Goal: Information Seeking & Learning: Learn about a topic

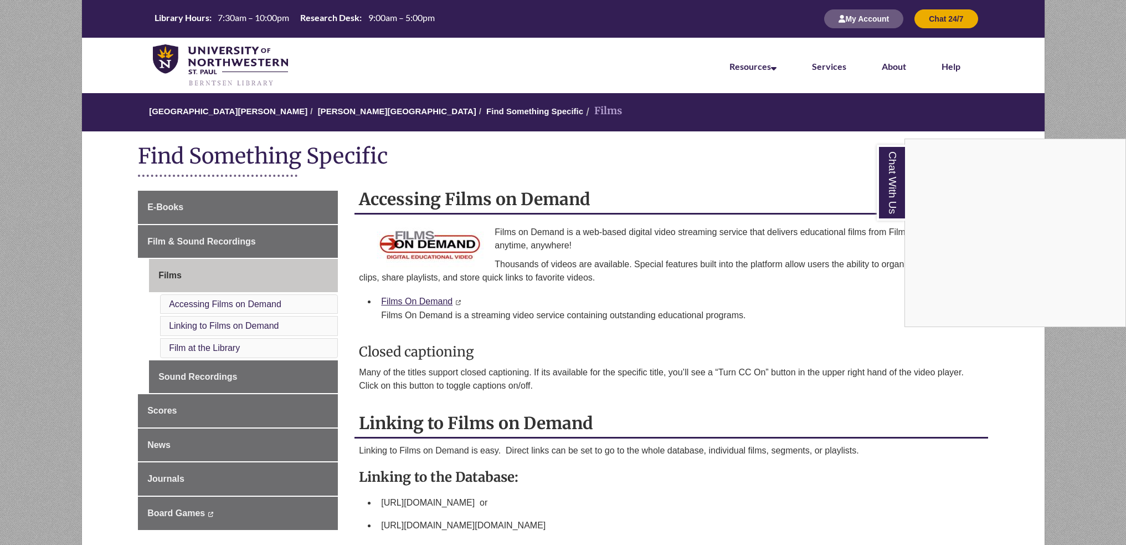
scroll to position [111, 0]
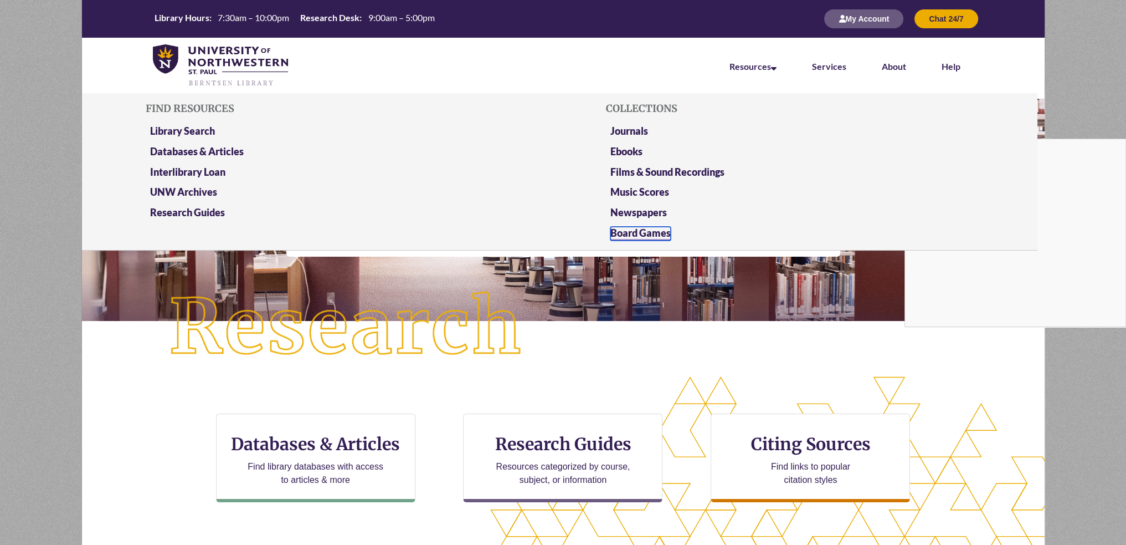
click at [629, 233] on link "Board Games" at bounding box center [641, 234] width 60 height 14
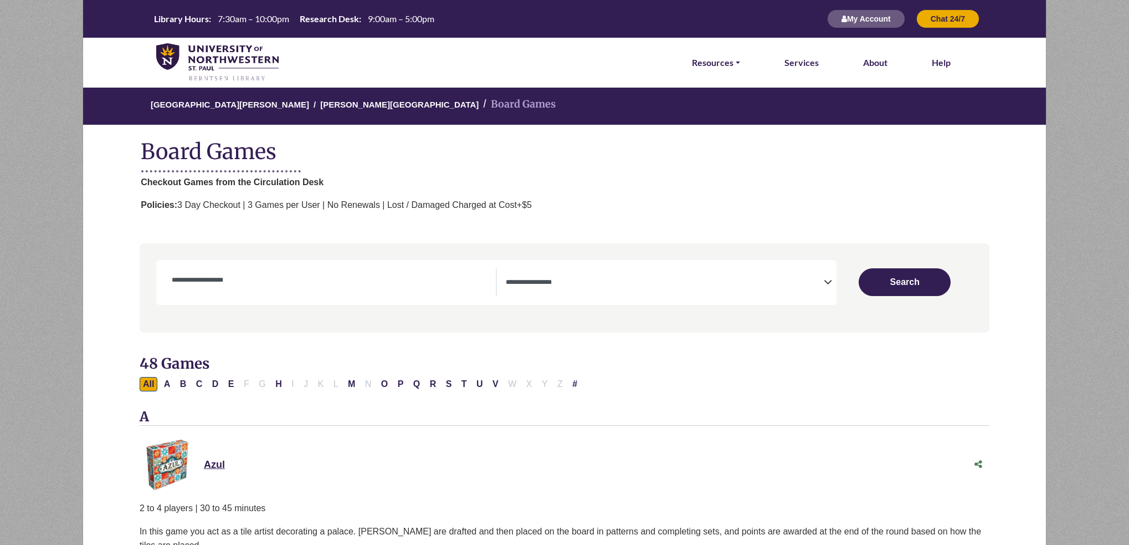
select select "Number of Players"
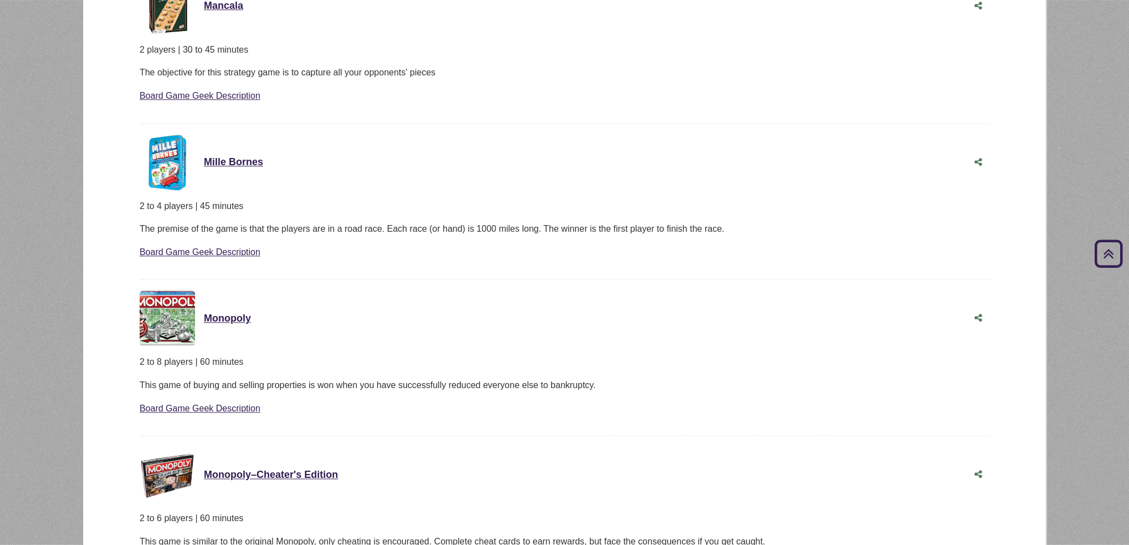
scroll to position [3823, 0]
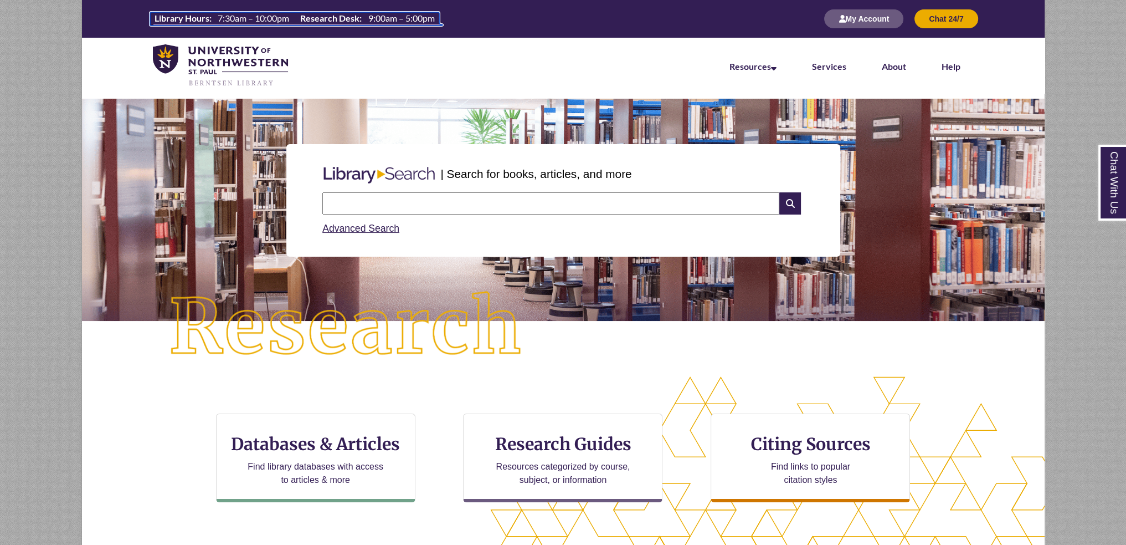
click at [168, 24] on tr "Library Hours: 7:30am – 10:00pm" at bounding box center [222, 19] width 144 height 9
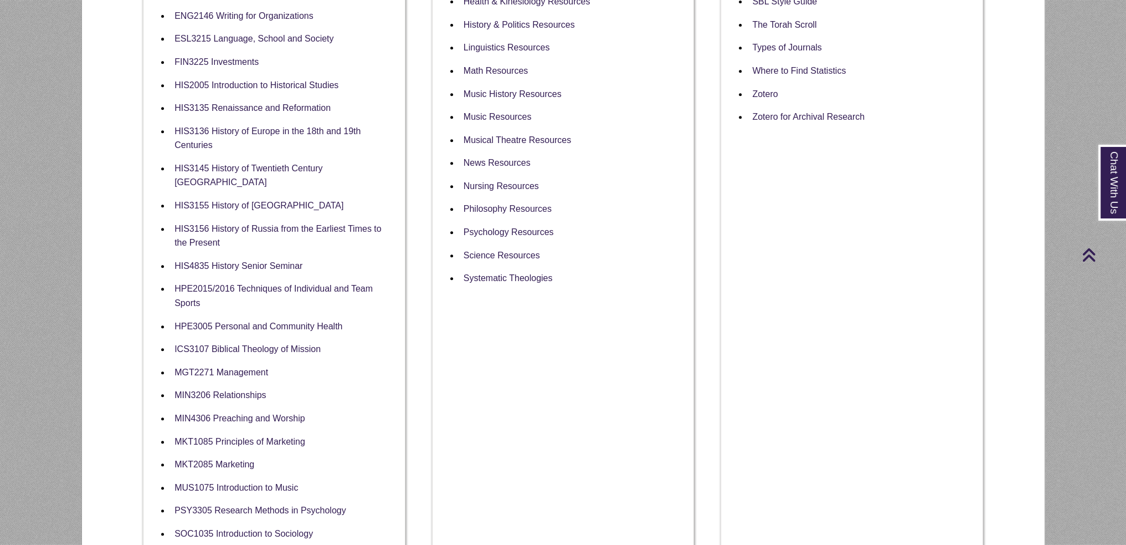
scroll to position [443, 0]
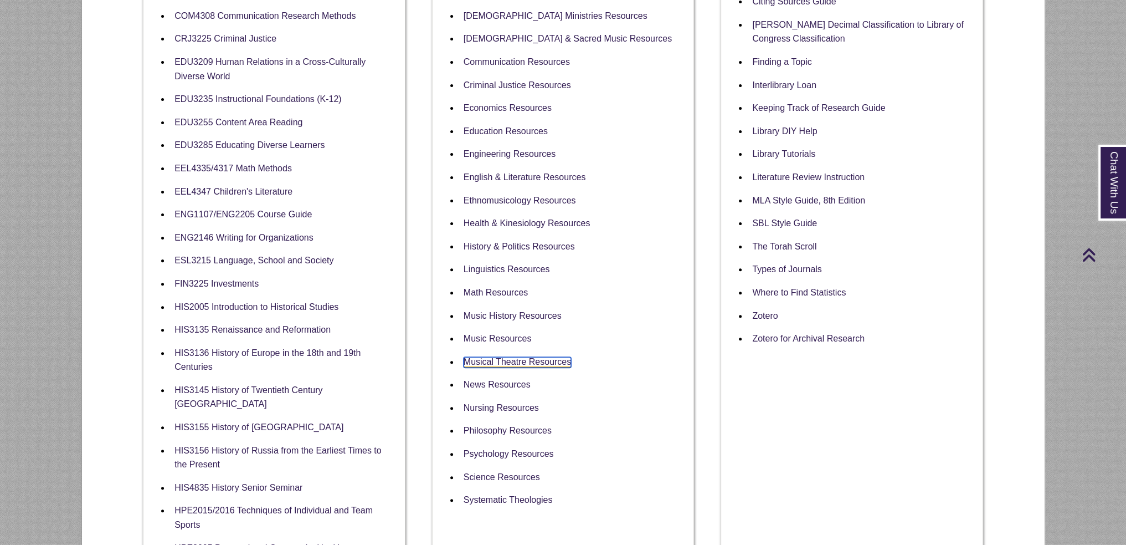
click at [561, 357] on link "Musical Theatre Resources" at bounding box center [517, 362] width 107 height 11
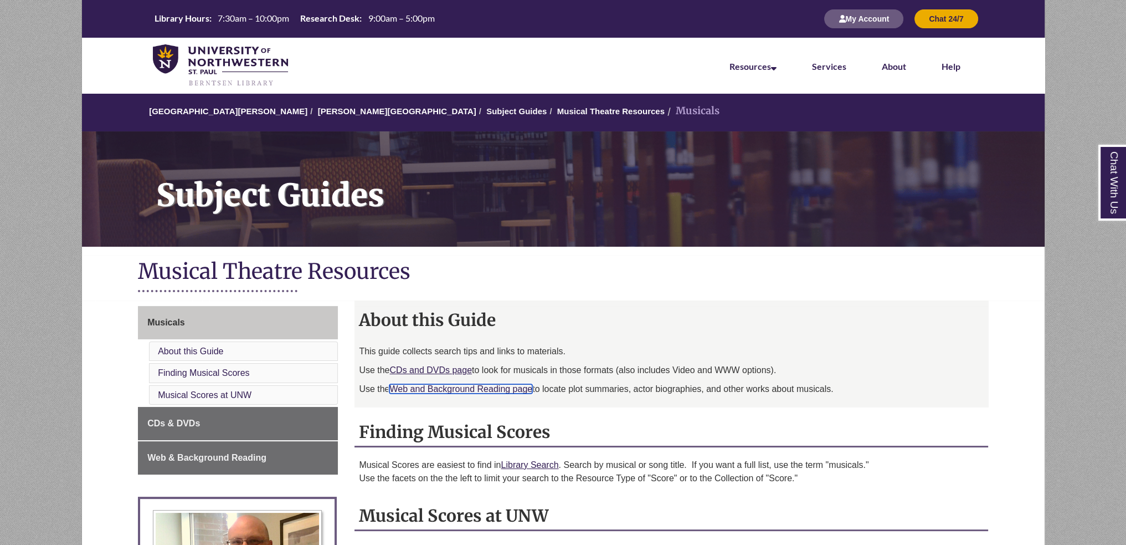
click at [460, 387] on link "Web and Background Reading page" at bounding box center [461, 388] width 143 height 9
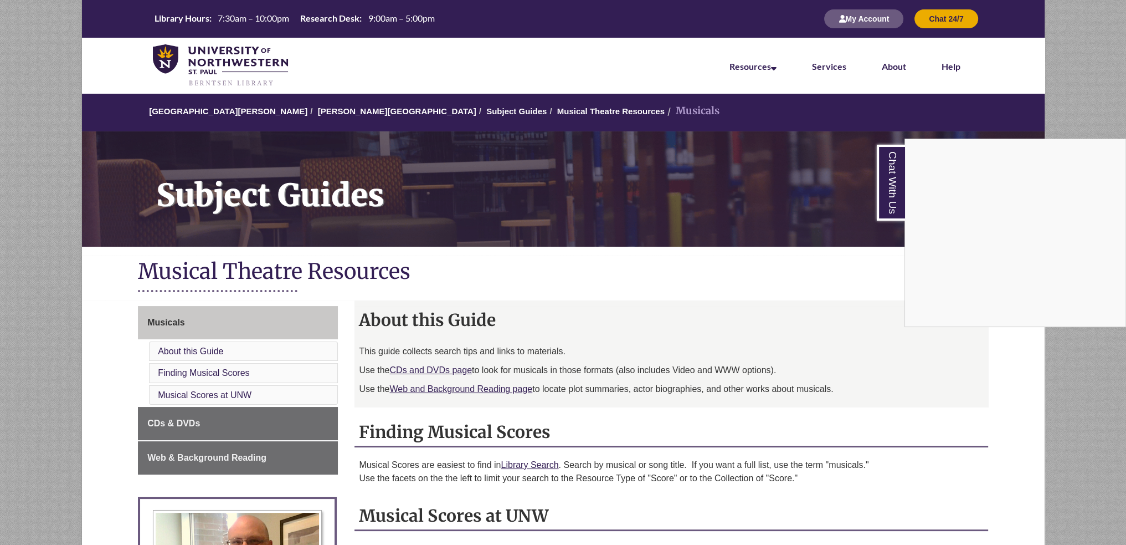
click at [419, 117] on div "Chat With Us" at bounding box center [563, 272] width 1126 height 545
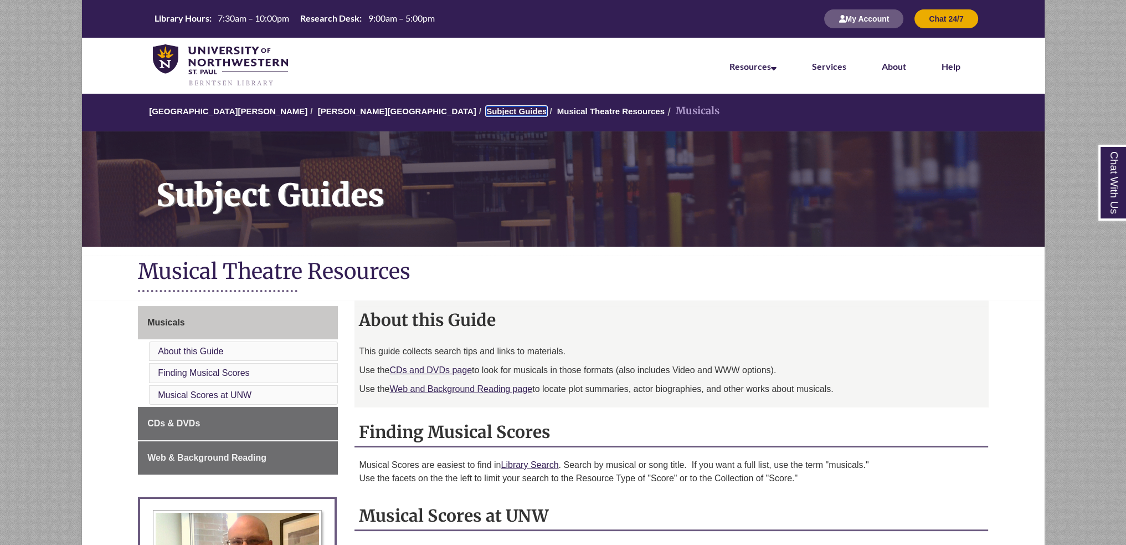
click at [486, 110] on link "Subject Guides" at bounding box center [516, 110] width 60 height 9
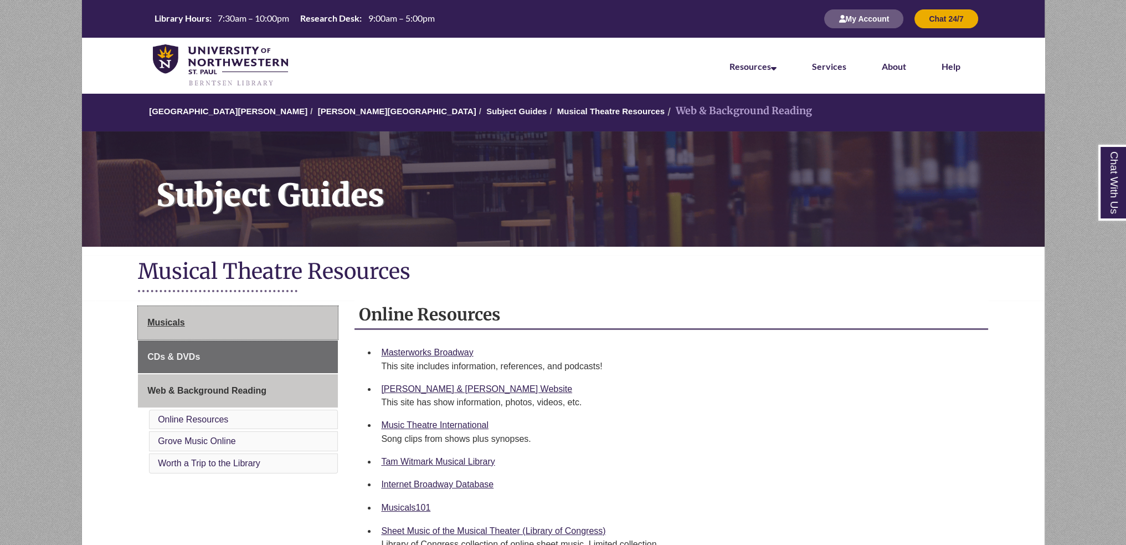
click at [268, 314] on link "Musicals" at bounding box center [238, 322] width 200 height 33
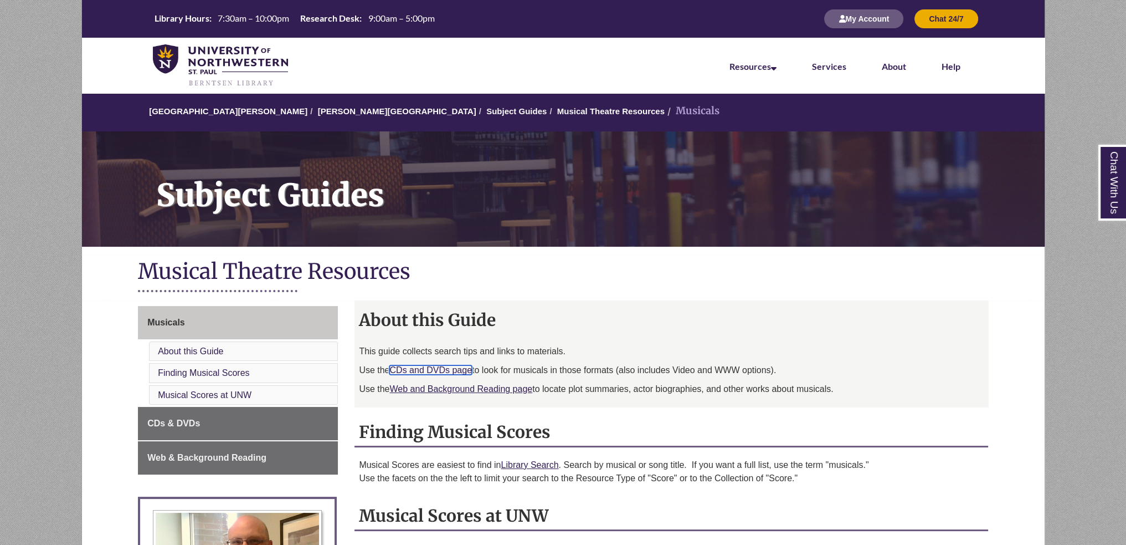
click at [416, 368] on link "CDs and DVDs page" at bounding box center [431, 369] width 83 height 9
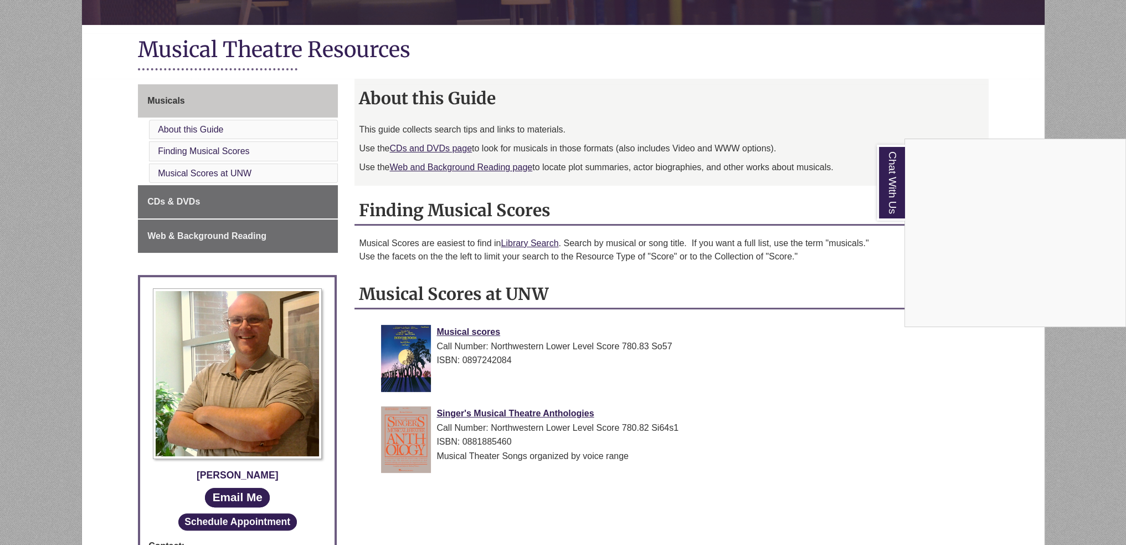
scroll to position [644, 0]
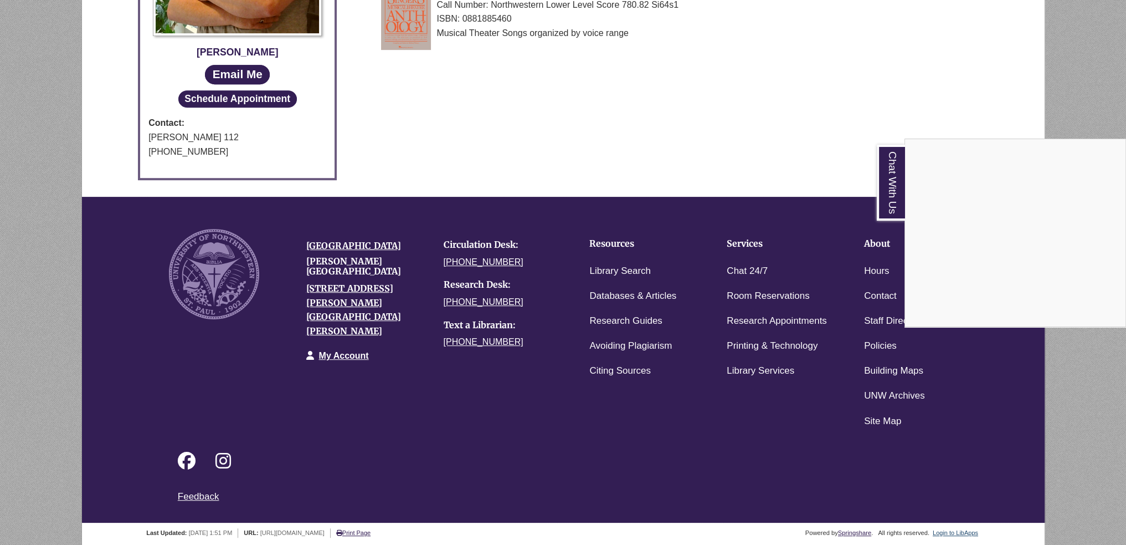
click at [960, 529] on div "Chat With Us" at bounding box center [563, 272] width 1126 height 545
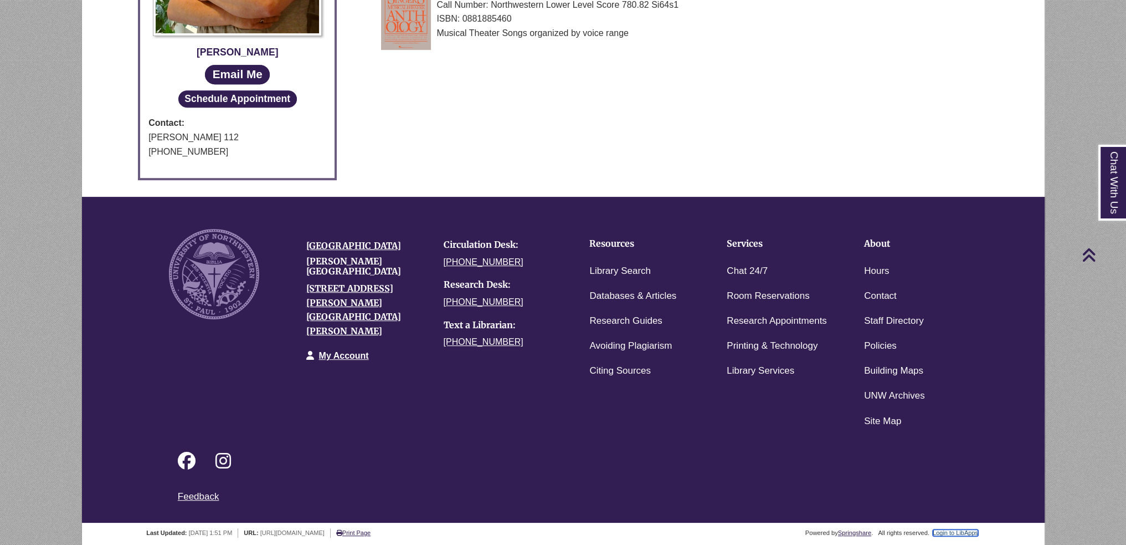
click at [961, 529] on link "Login to LibApps" at bounding box center [955, 532] width 45 height 7
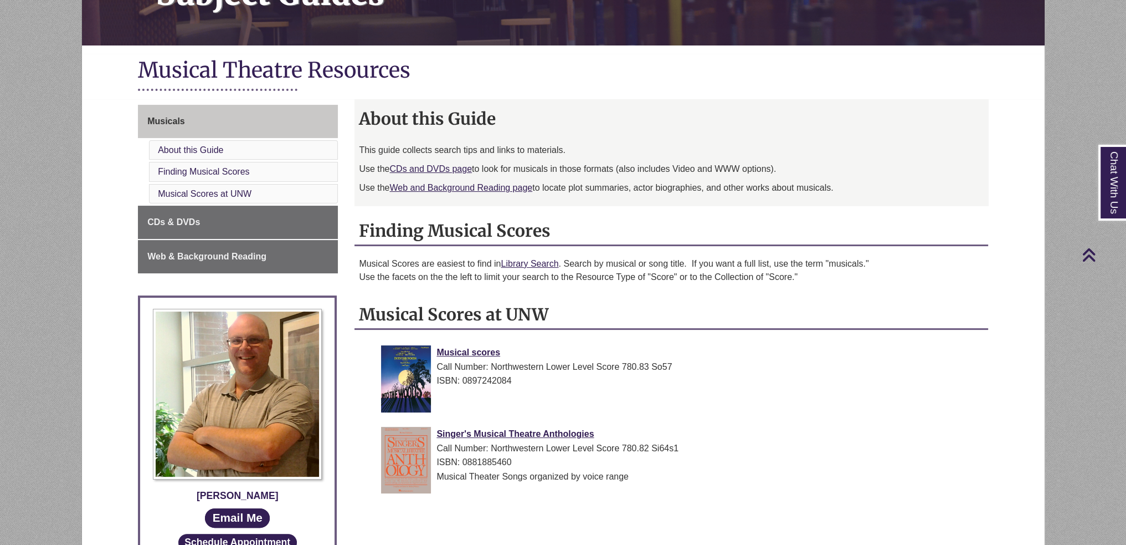
scroll to position [146, 0]
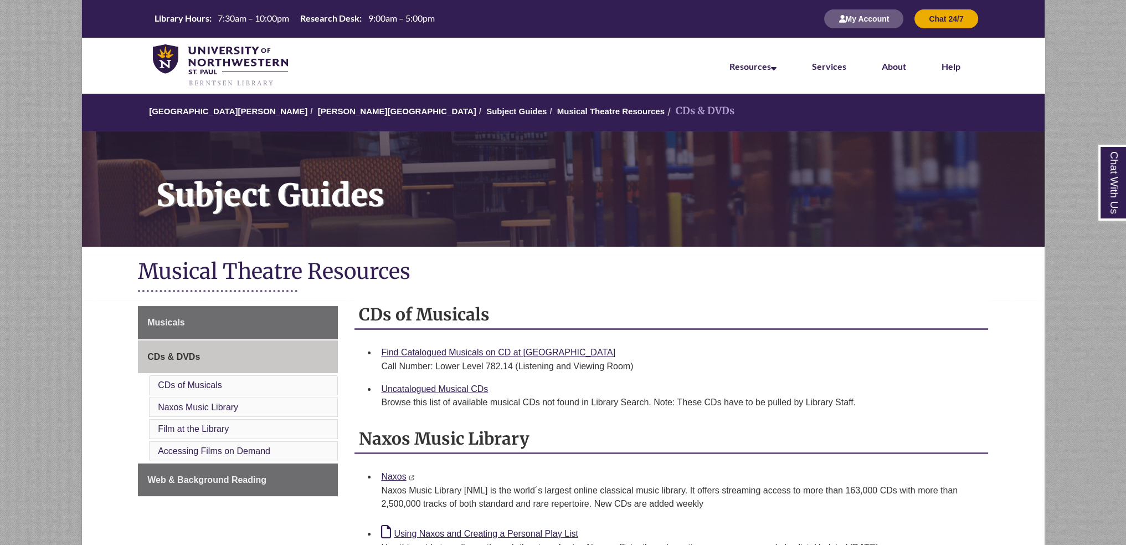
scroll to position [166, 0]
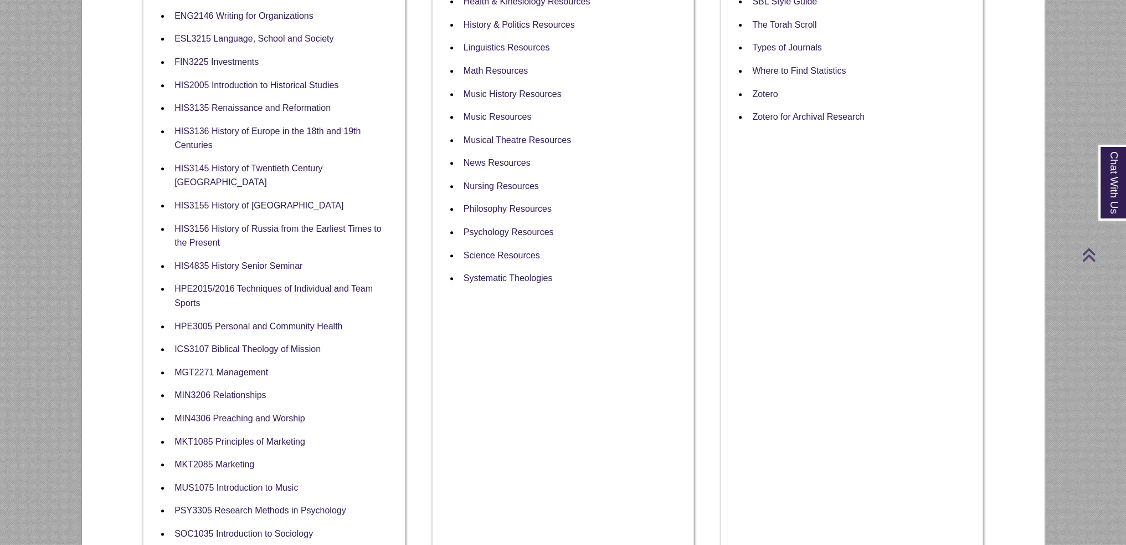
scroll to position [831, 0]
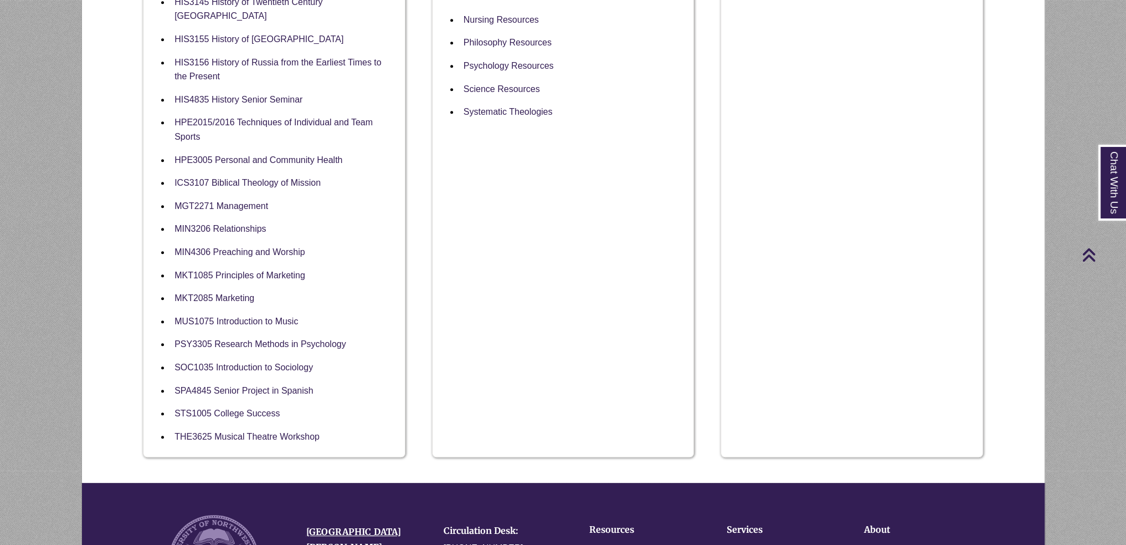
click at [248, 428] on li "THE3625 Musical Theatre Workshop" at bounding box center [283, 436] width 226 height 23
click at [268, 432] on link "THE3625 Musical Theatre Workshop" at bounding box center [247, 437] width 145 height 11
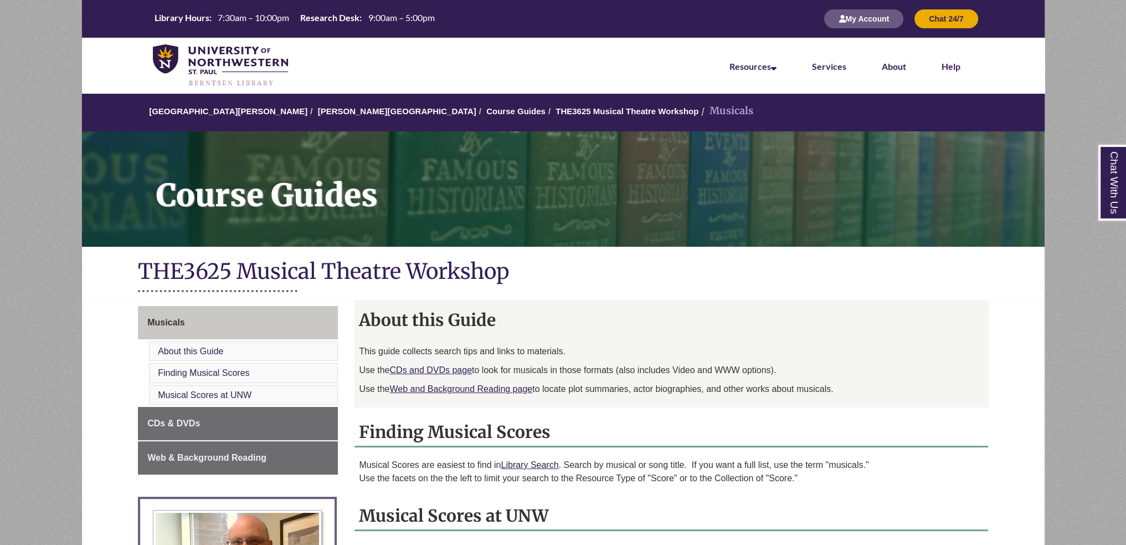
scroll to position [654, 0]
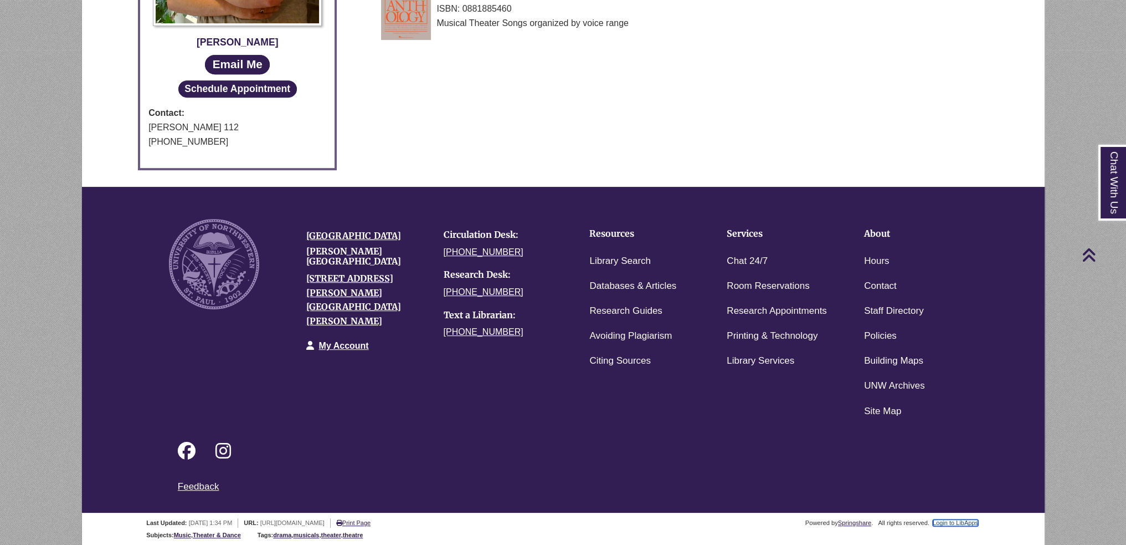
click at [955, 522] on link "Login to LibApps" at bounding box center [955, 522] width 45 height 7
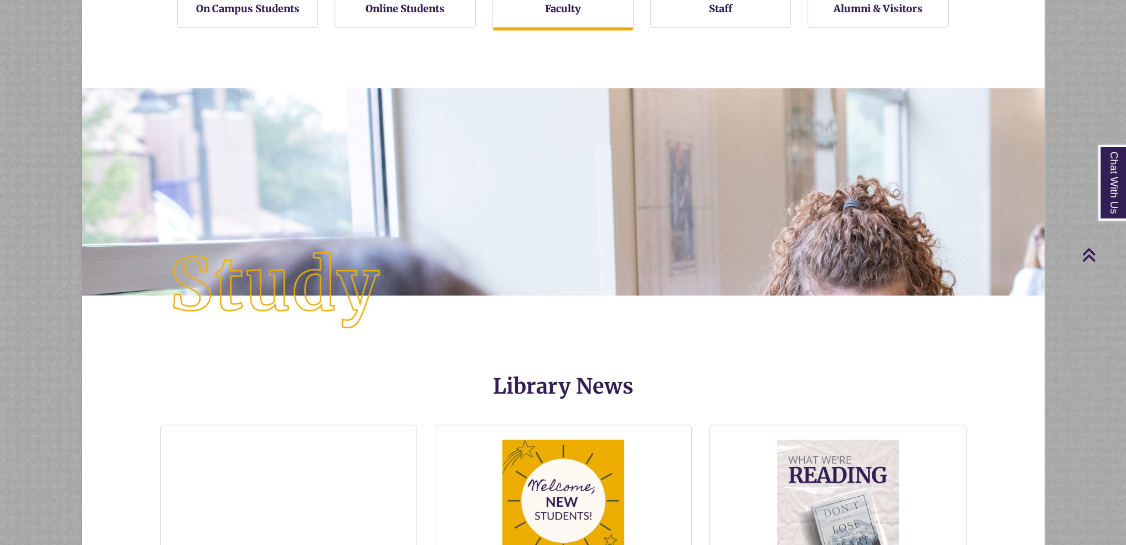
scroll to position [1164, 0]
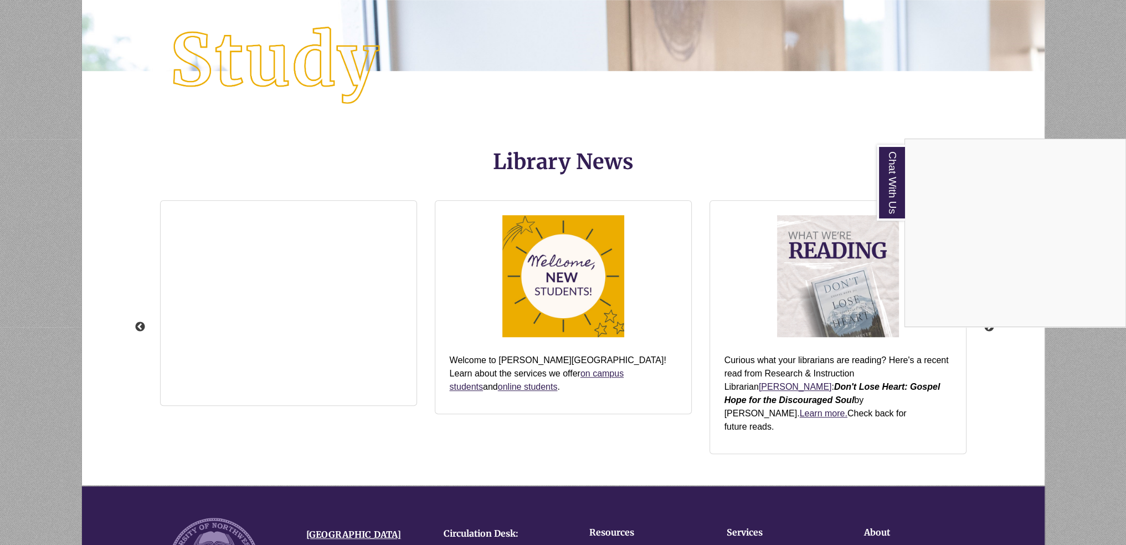
click at [504, 447] on div "Chat With Us" at bounding box center [563, 272] width 1126 height 545
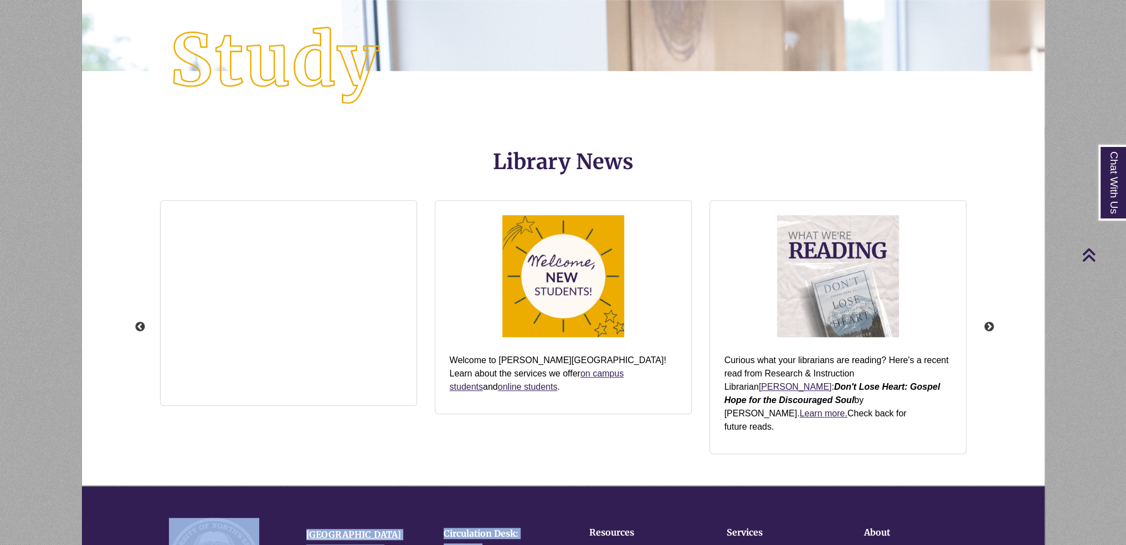
scroll to position [1432, 0]
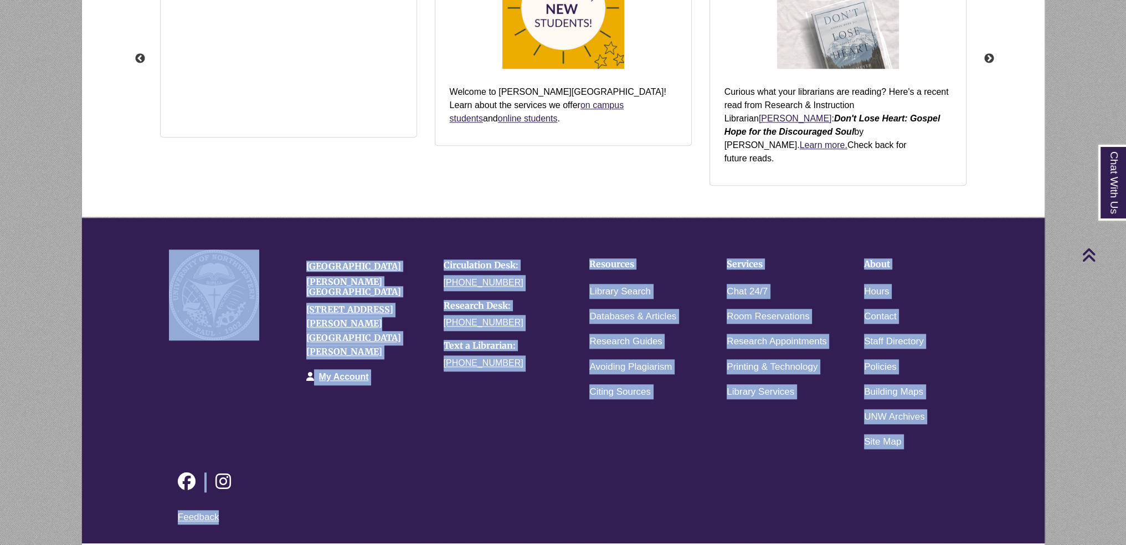
drag, startPoint x: 503, startPoint y: 455, endPoint x: 434, endPoint y: 571, distance: 134.7
